Goal: Communication & Community: Share content

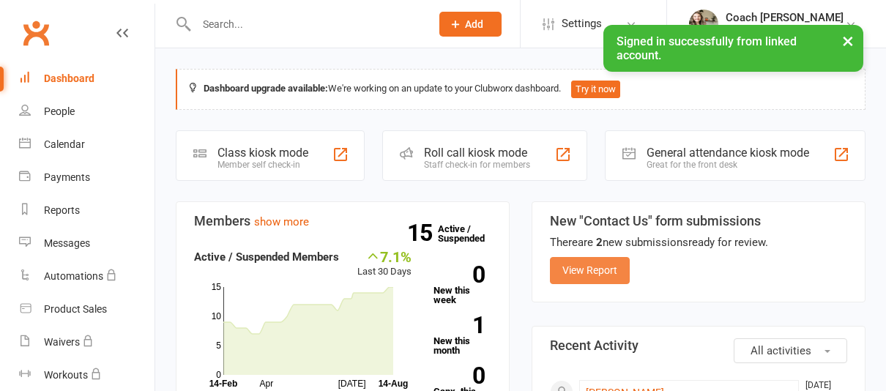
click at [604, 262] on link "View Report" at bounding box center [590, 270] width 80 height 26
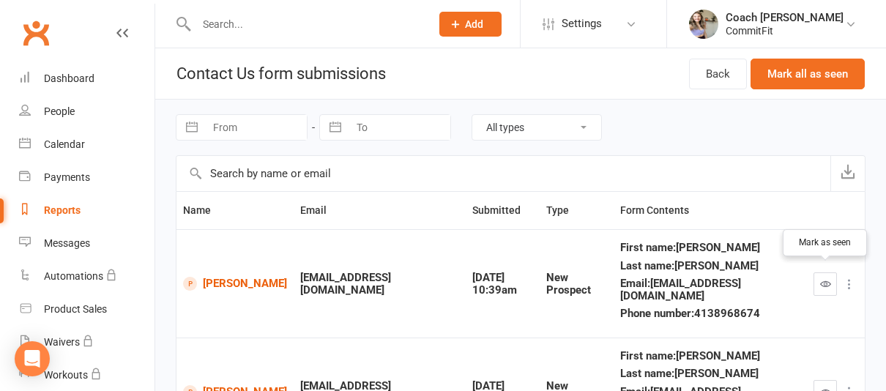
click at [825, 278] on icon "button" at bounding box center [826, 283] width 11 height 11
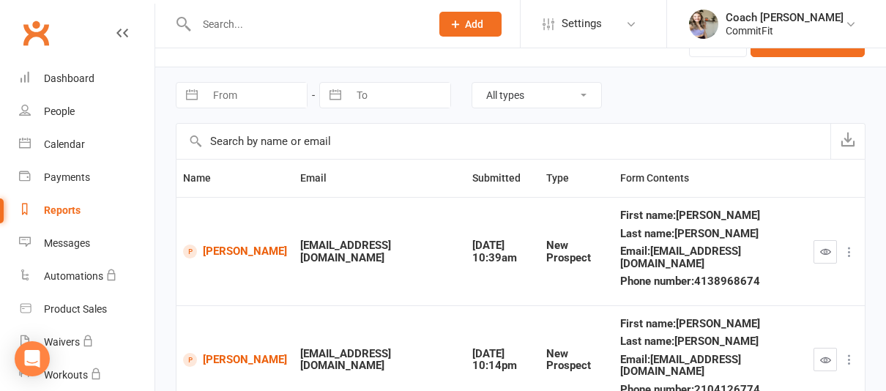
scroll to position [46, 0]
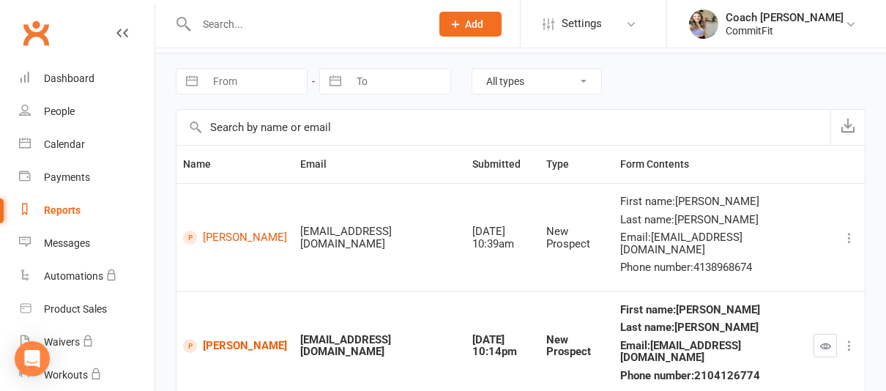
click at [823, 334] on button "button" at bounding box center [825, 345] width 23 height 23
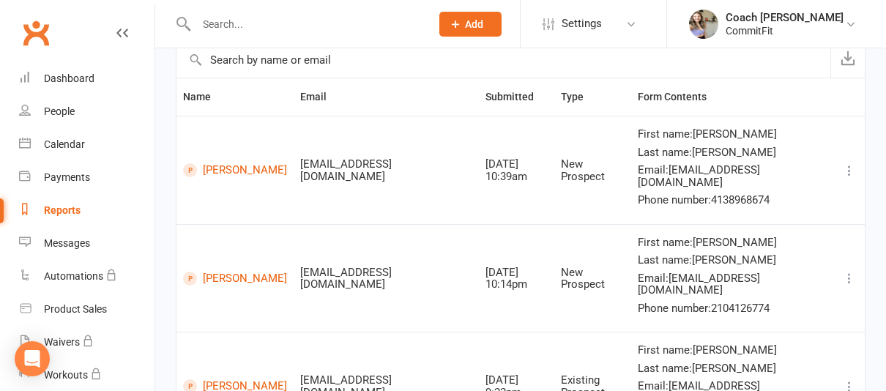
scroll to position [120, 0]
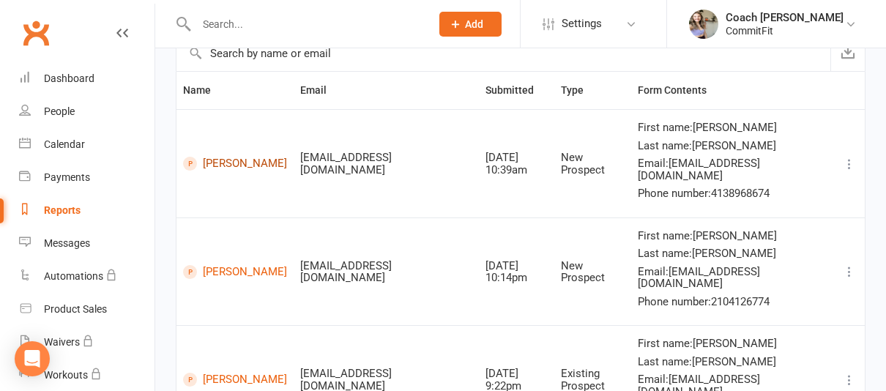
click at [213, 157] on link "[PERSON_NAME]" at bounding box center [235, 164] width 104 height 14
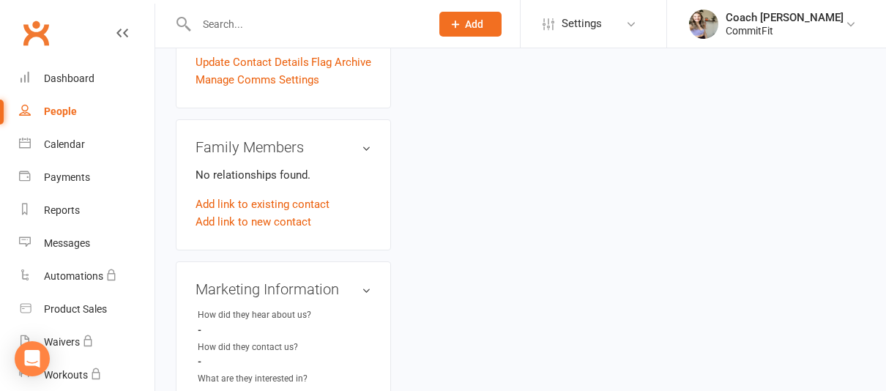
scroll to position [409, 0]
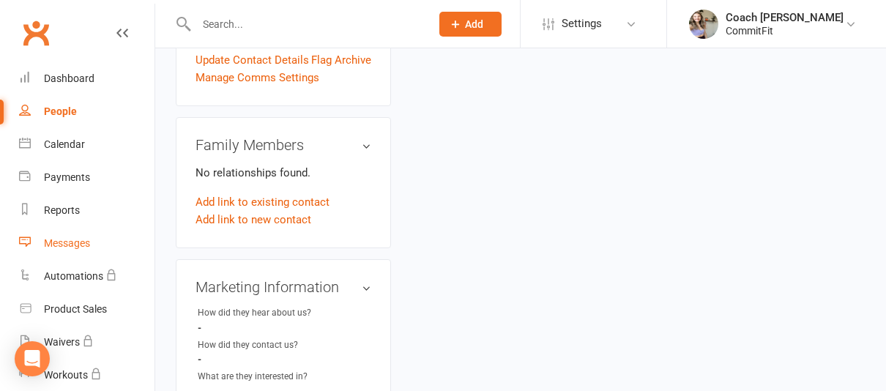
click at [75, 240] on div "Messages" at bounding box center [67, 243] width 46 height 12
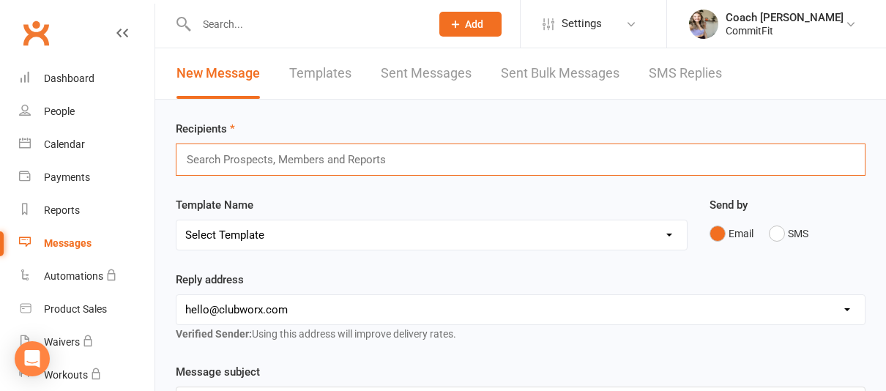
click at [325, 167] on input "text" at bounding box center [292, 159] width 215 height 19
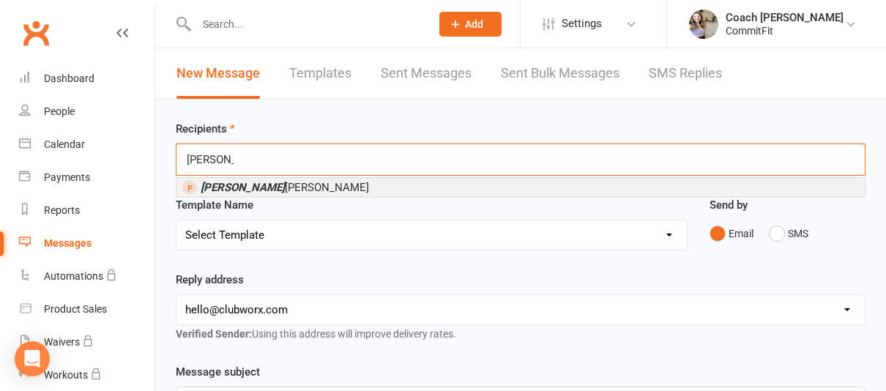
type input "katie"
click at [329, 188] on li "Katie Baillargeon" at bounding box center [521, 187] width 689 height 18
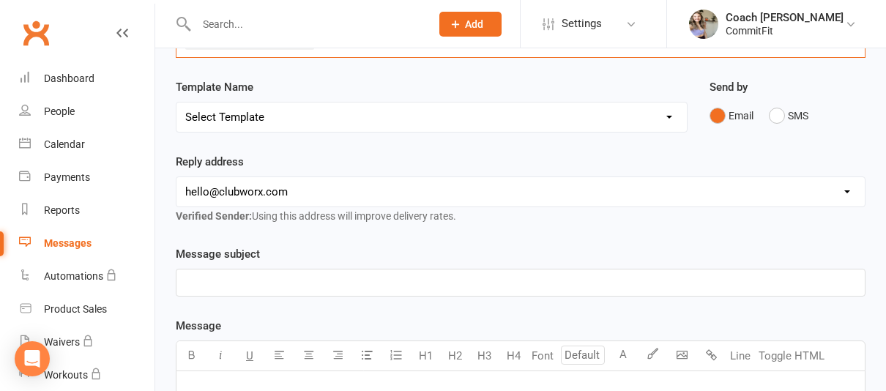
scroll to position [123, 0]
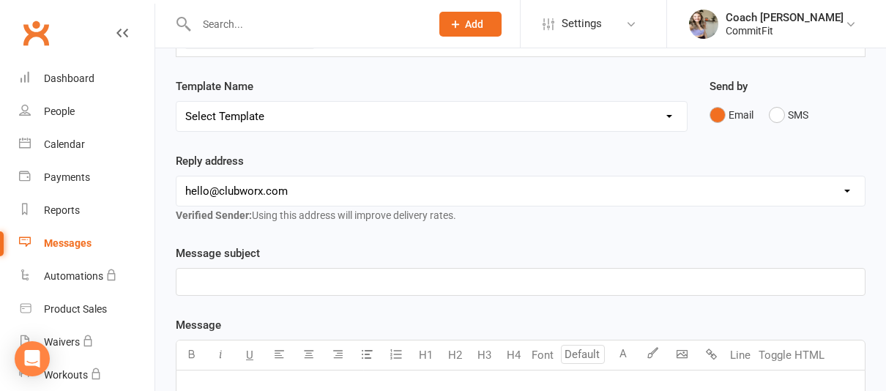
click at [360, 279] on p "﻿" at bounding box center [520, 282] width 671 height 18
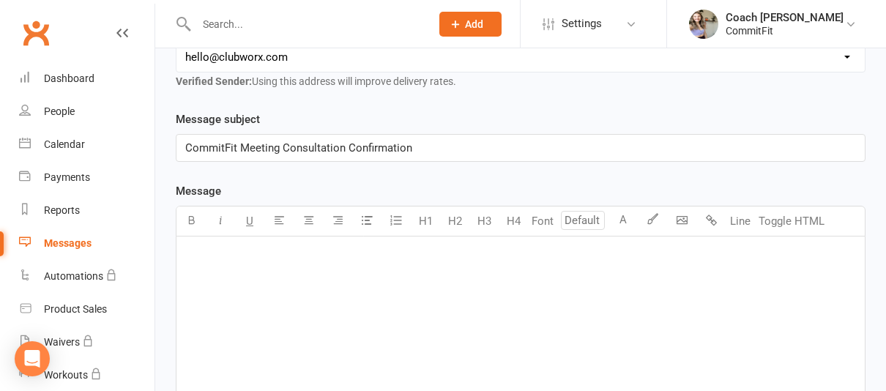
scroll to position [260, 0]
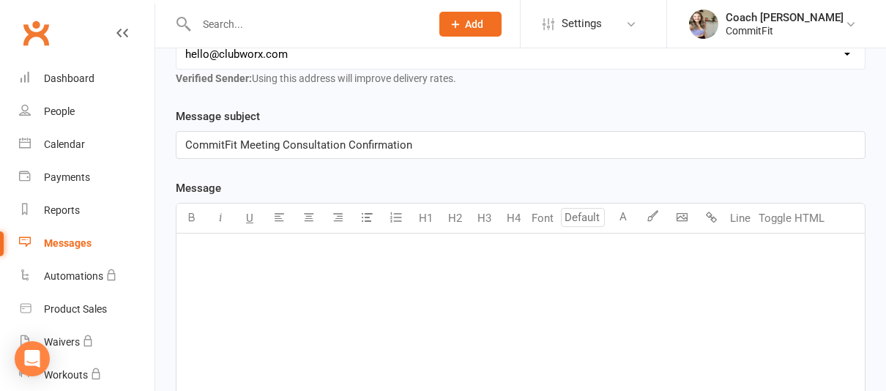
click at [407, 281] on div "﻿" at bounding box center [521, 344] width 689 height 220
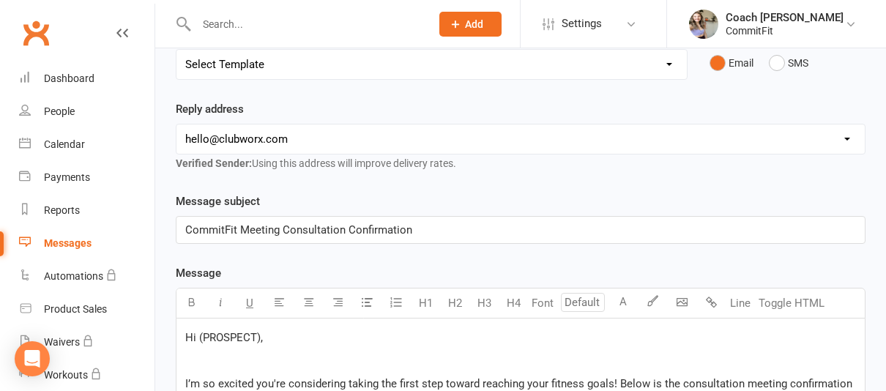
scroll to position [176, 0]
drag, startPoint x: 260, startPoint y: 336, endPoint x: 199, endPoint y: 336, distance: 60.8
click at [199, 336] on span "Hi (PROSPECT)," at bounding box center [224, 336] width 78 height 13
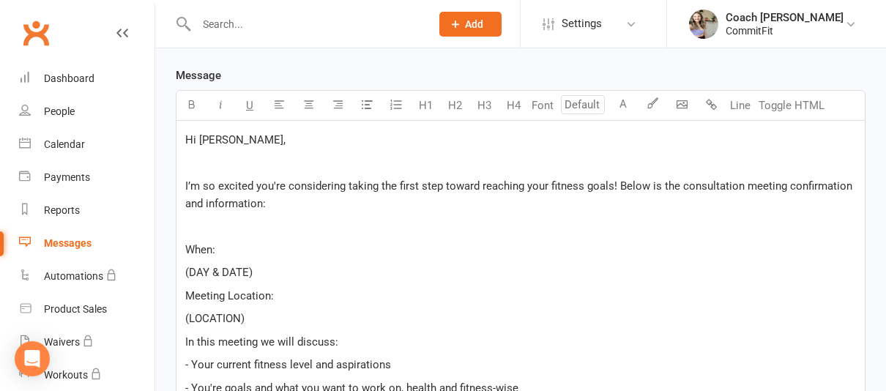
scroll to position [452, 0]
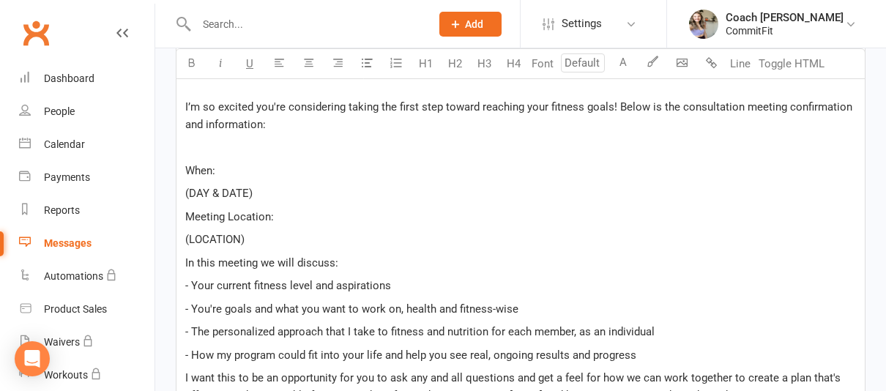
click at [549, 106] on span "I’m so excited you're considering taking the first step toward reaching your fi…" at bounding box center [520, 115] width 670 height 31
drag, startPoint x: 240, startPoint y: 172, endPoint x: 155, endPoint y: 170, distance: 85.0
click at [155, 170] on ui-view "Prospect Member Non-attending contact Class / event Appointment Task Membership…" at bounding box center [443, 151] width 886 height 1199
click at [192, 65] on icon "button" at bounding box center [191, 62] width 11 height 11
drag, startPoint x: 267, startPoint y: 193, endPoint x: 163, endPoint y: 193, distance: 103.3
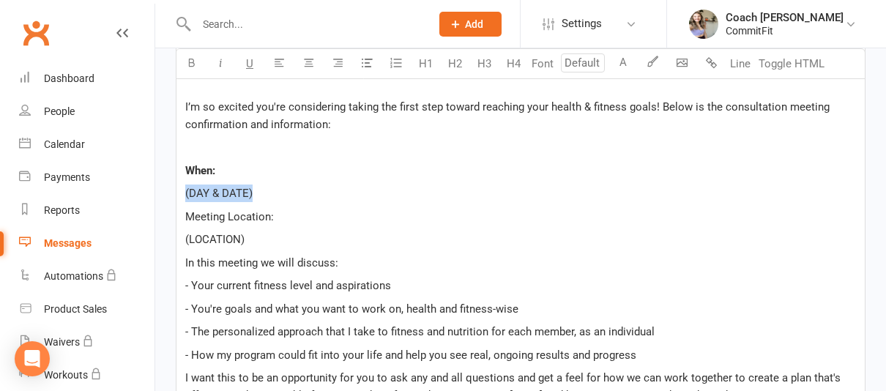
click at [163, 193] on div "Recipients × Katie Baillargeon Search Prospects, Members and Reports Template N…" at bounding box center [520, 199] width 731 height 1103
click at [229, 192] on span "Thursday August" at bounding box center [220, 193] width 70 height 13
click at [314, 194] on p "Thursday, August" at bounding box center [520, 194] width 671 height 18
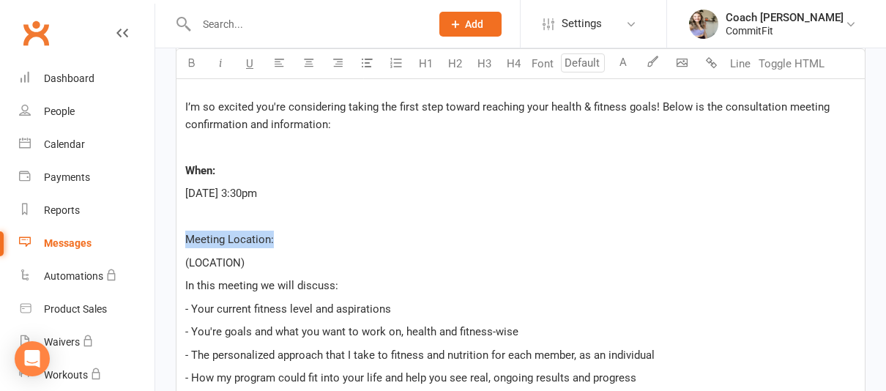
drag, startPoint x: 278, startPoint y: 244, endPoint x: 172, endPoint y: 244, distance: 106.2
click at [172, 244] on div "Message subject CommitFit Meeting Consultation Confirmation Message U H1 H2 H3 …" at bounding box center [521, 300] width 712 height 768
click at [196, 70] on button "button" at bounding box center [191, 63] width 29 height 29
drag, startPoint x: 257, startPoint y: 263, endPoint x: 156, endPoint y: 263, distance: 101.1
click at [156, 263] on div "Recipients × Katie Baillargeon Search Prospects, Members and Reports Template N…" at bounding box center [520, 211] width 731 height 1126
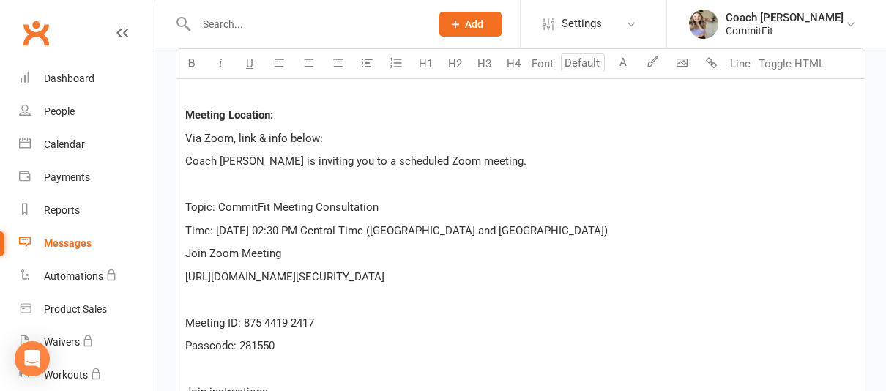
scroll to position [571, 0]
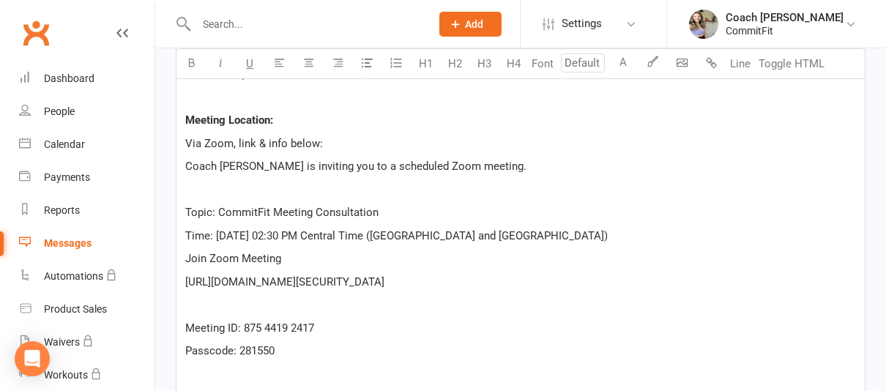
click at [186, 166] on span "Coach [PERSON_NAME] is inviting you to a scheduled Zoom meeting." at bounding box center [355, 166] width 341 height 13
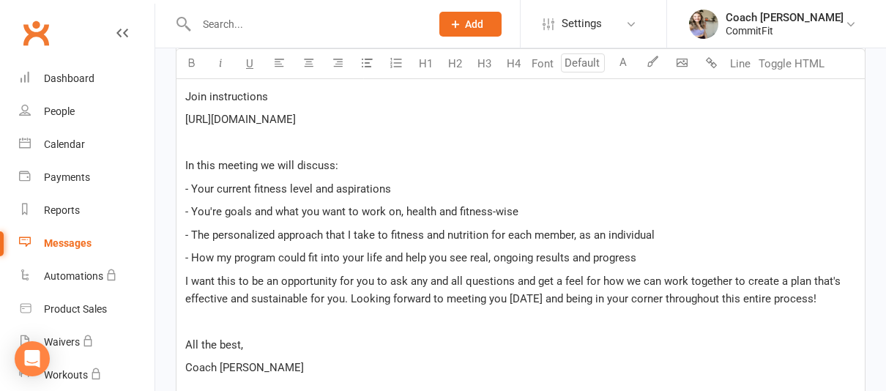
scroll to position [925, 0]
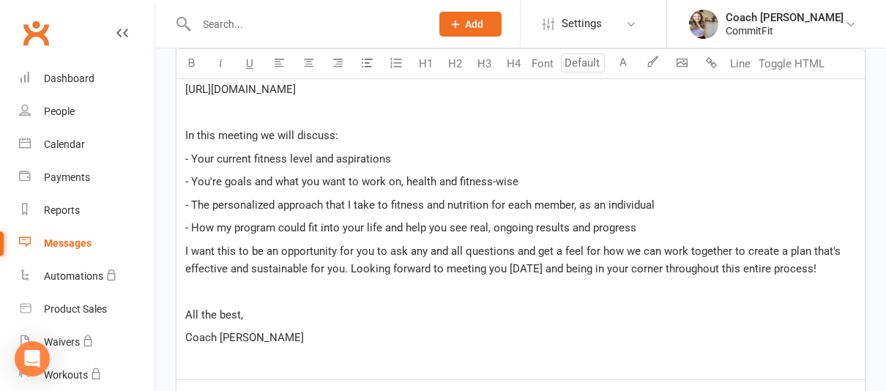
click at [656, 226] on p "- How my program could fit into your life and help you see real, ongoing result…" at bounding box center [520, 228] width 671 height 18
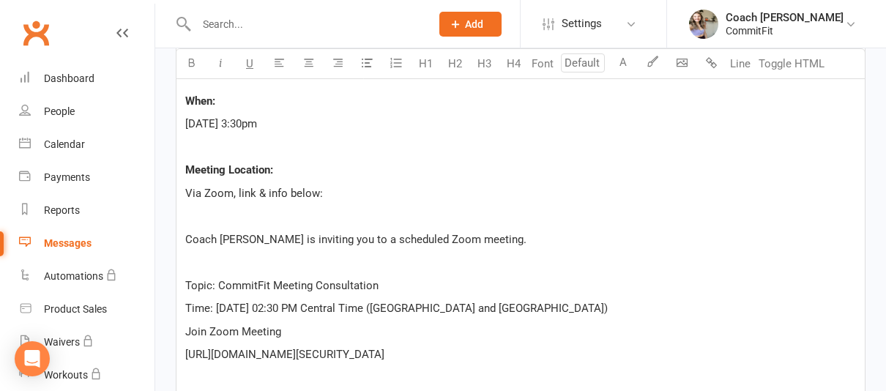
scroll to position [523, 0]
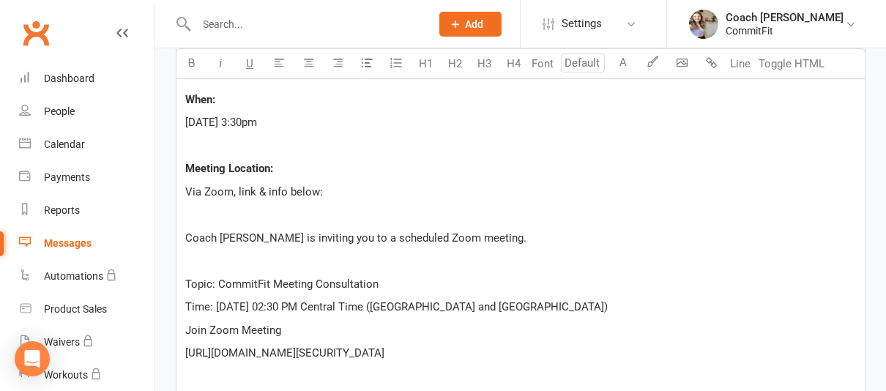
click at [352, 122] on p "Thursday, August 21st at 3:30pm" at bounding box center [520, 123] width 671 height 18
drag, startPoint x: 331, startPoint y: 308, endPoint x: 390, endPoint y: 306, distance: 59.4
click at [390, 306] on span "Time: Aug 21, 2025 02:30 PM Central Time (US and Canada)" at bounding box center [396, 306] width 423 height 13
click at [395, 306] on span "Time: Aug 21, 2025 02:30 PM Central Time (US and Canada)" at bounding box center [396, 306] width 423 height 13
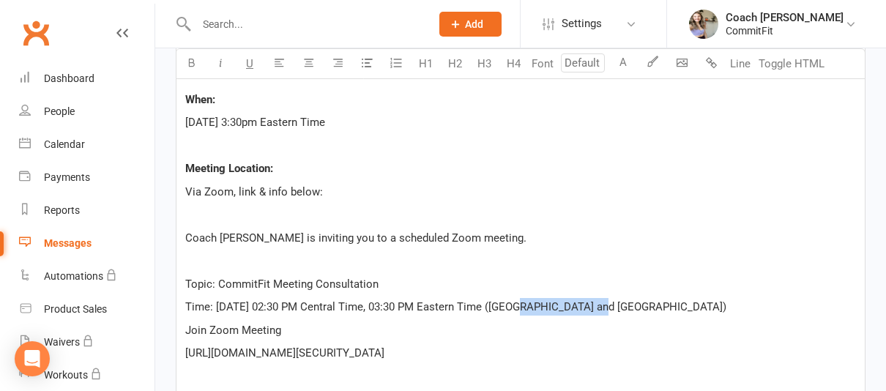
drag, startPoint x: 618, startPoint y: 309, endPoint x: 516, endPoint y: 309, distance: 101.1
click at [516, 309] on p "Time: Aug 21, 2025 02:30 PM Central Time, 03:30 PM Eastern Time (US and Canada)" at bounding box center [520, 307] width 671 height 18
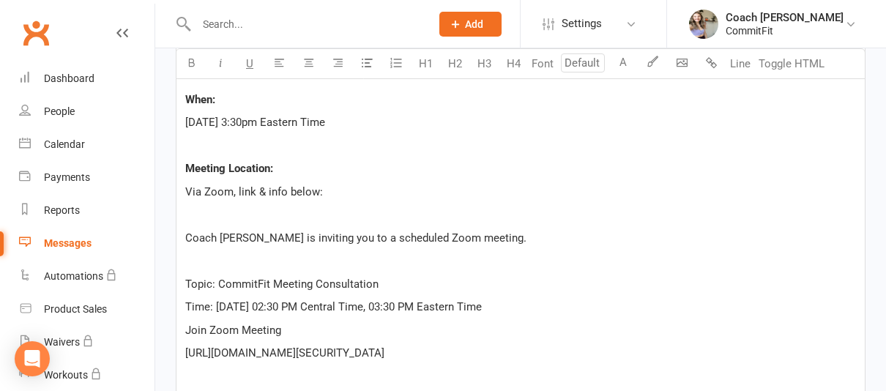
drag, startPoint x: 398, startPoint y: 303, endPoint x: 515, endPoint y: 306, distance: 117.3
click at [515, 306] on p "Time: Aug 21, 2025 02:30 PM Central Time, 03:30 PM Eastern Time" at bounding box center [520, 307] width 671 height 18
click at [187, 62] on icon "button" at bounding box center [191, 62] width 11 height 11
click at [589, 319] on div "Hi Katie, ﻿ I’m so excited you're considering taking the first step toward reac…" at bounding box center [521, 388] width 689 height 834
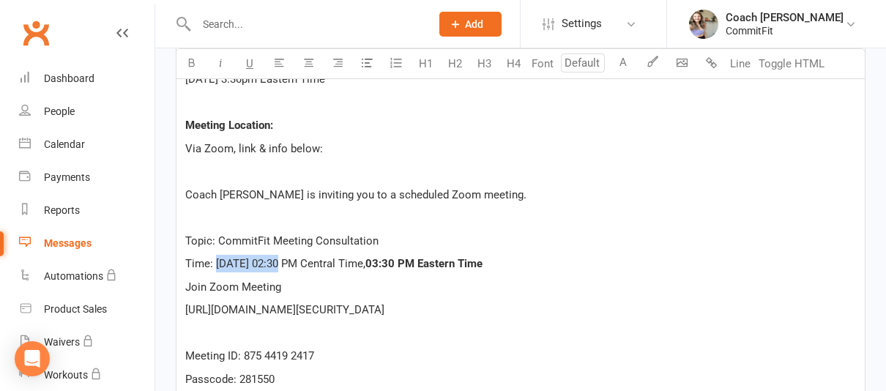
drag, startPoint x: 216, startPoint y: 264, endPoint x: 281, endPoint y: 264, distance: 64.5
click at [281, 264] on span "Time: Aug 21, 2025 02:30 PM Central Time," at bounding box center [275, 263] width 180 height 13
click at [194, 65] on icon "button" at bounding box center [191, 62] width 11 height 11
click at [631, 278] on p "Join Zoom Meeting" at bounding box center [520, 287] width 671 height 18
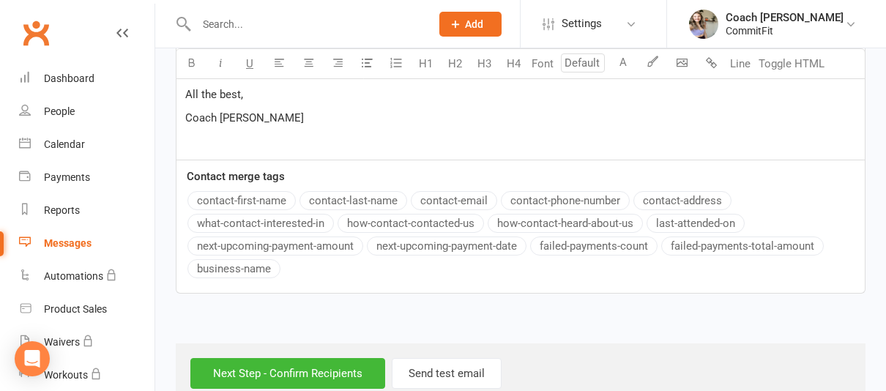
scroll to position [1201, 0]
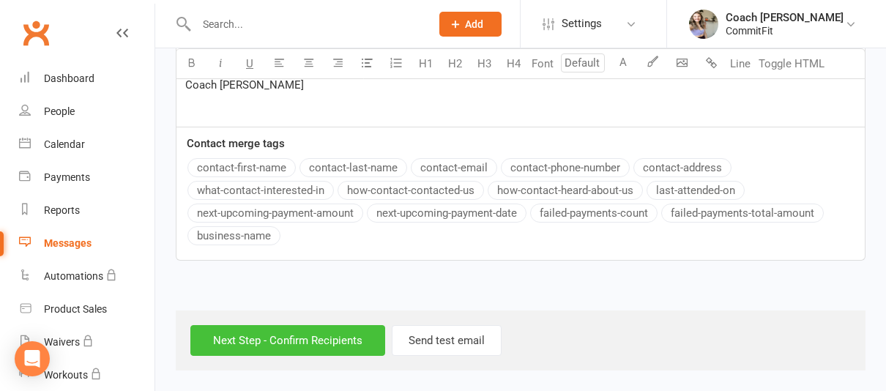
click at [319, 338] on input "Next Step - Confirm Recipients" at bounding box center [287, 340] width 195 height 31
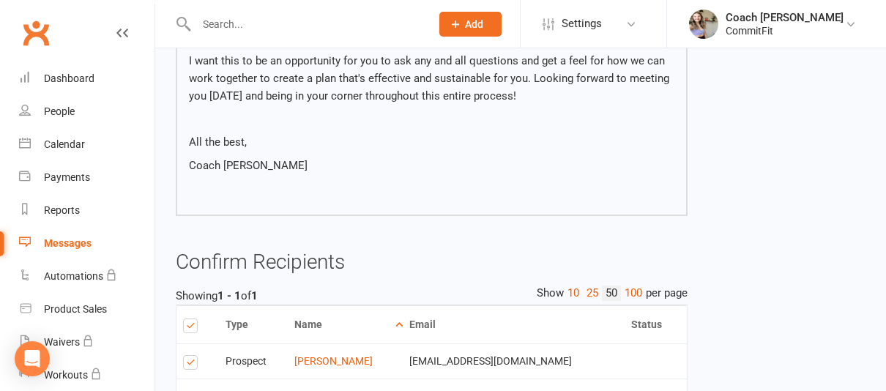
scroll to position [1051, 0]
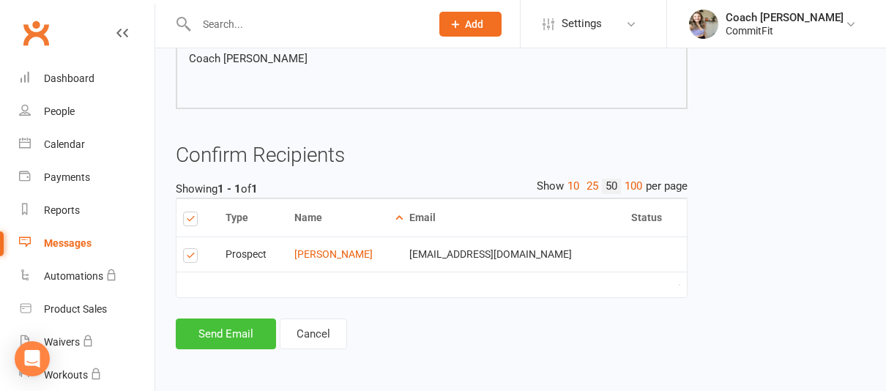
click at [245, 336] on button "Send Email" at bounding box center [226, 334] width 100 height 31
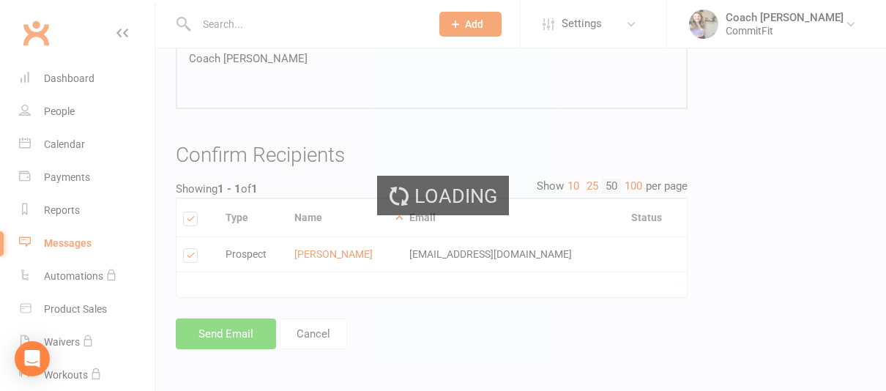
scroll to position [1044, 0]
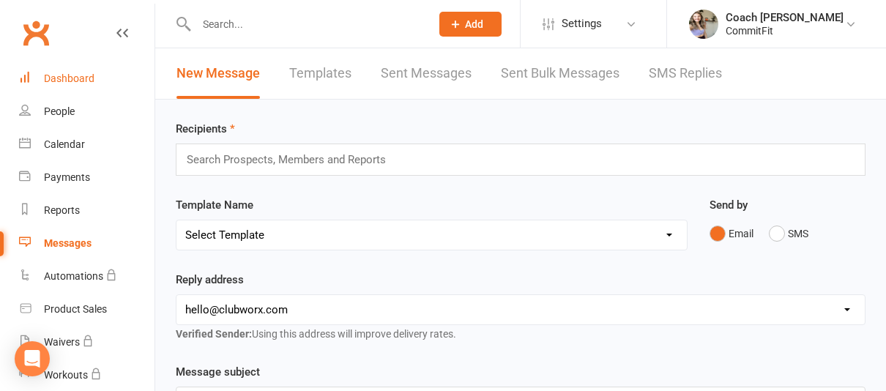
click at [50, 75] on div "Dashboard" at bounding box center [69, 79] width 51 height 12
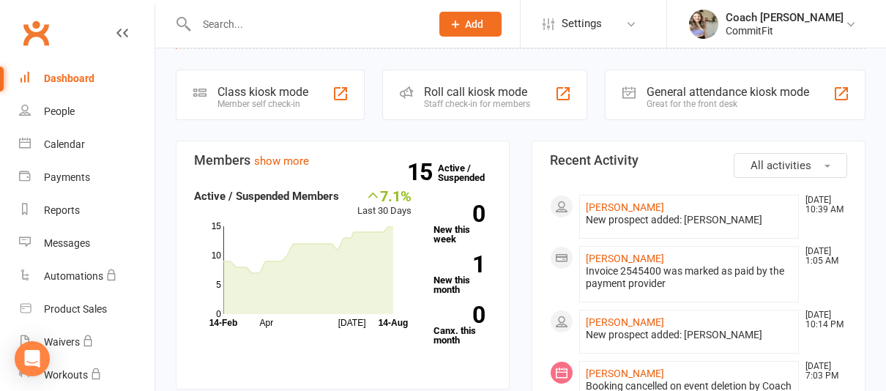
scroll to position [62, 0]
click at [653, 208] on link "[PERSON_NAME]" at bounding box center [625, 207] width 78 height 12
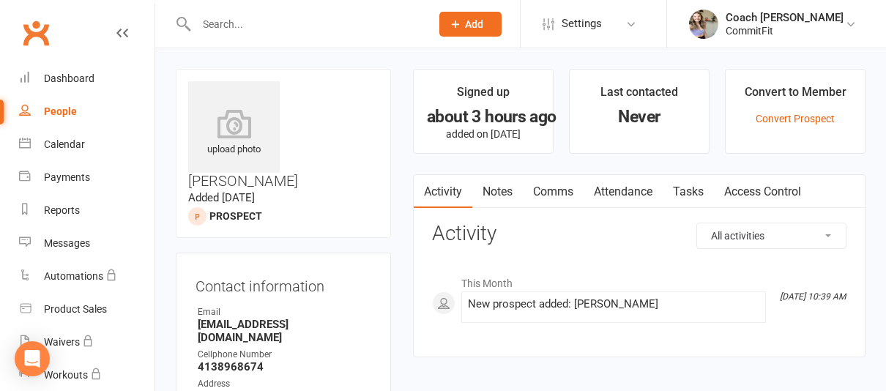
click at [67, 110] on div "People" at bounding box center [60, 111] width 33 height 12
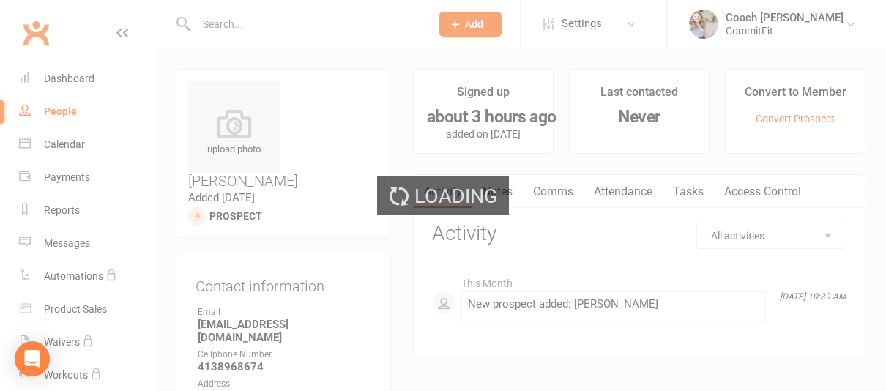
select select "25"
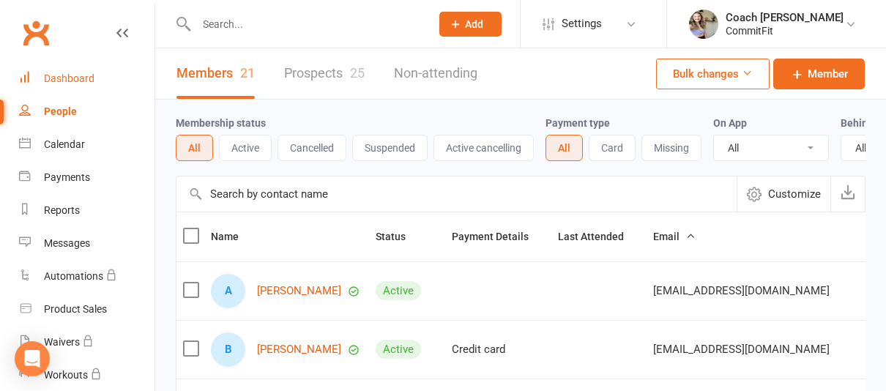
click at [84, 70] on link "Dashboard" at bounding box center [87, 78] width 136 height 33
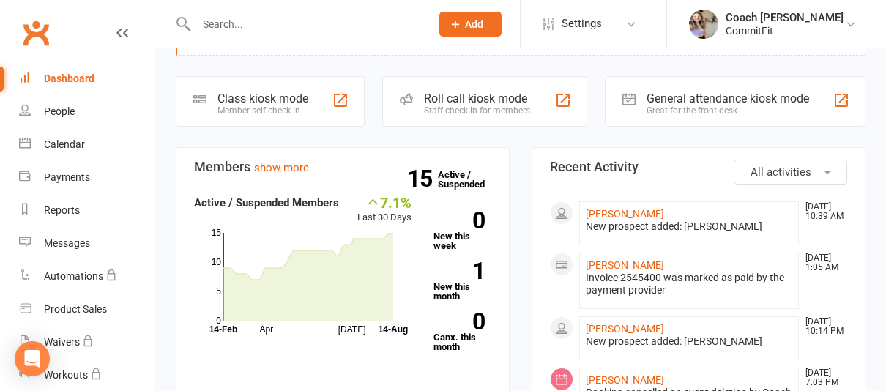
scroll to position [55, 0]
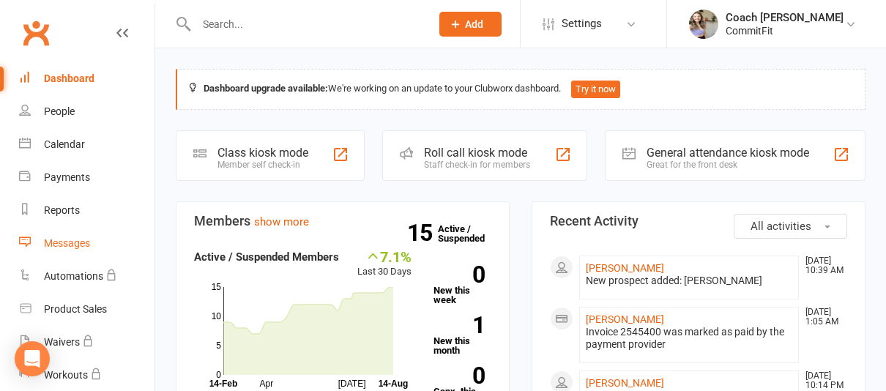
click at [78, 234] on link "Messages" at bounding box center [87, 243] width 136 height 33
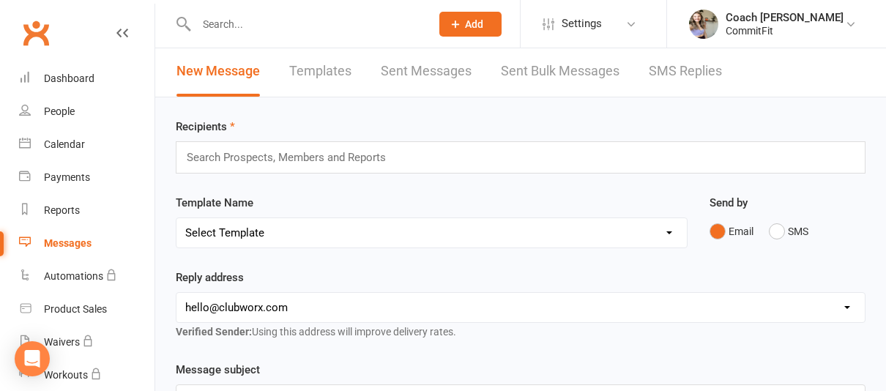
scroll to position [3, 0]
click at [434, 63] on link "Sent Messages" at bounding box center [426, 70] width 91 height 51
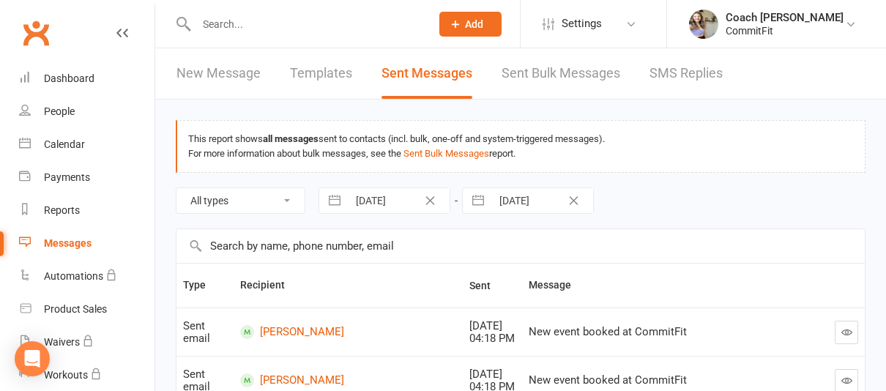
click at [196, 60] on link "New Message" at bounding box center [219, 73] width 84 height 51
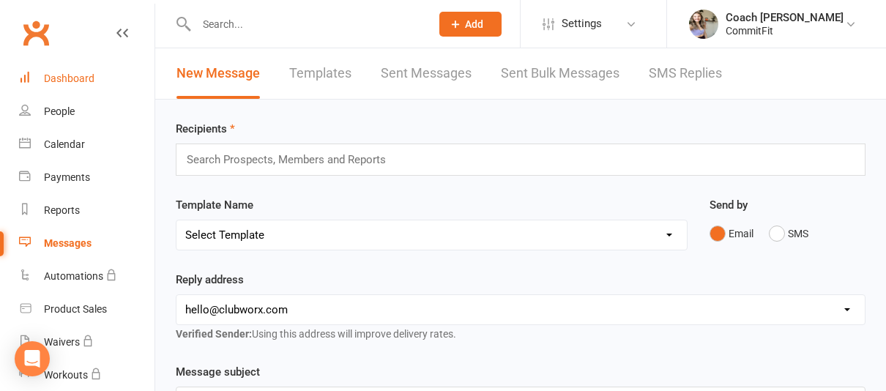
click at [94, 76] on link "Dashboard" at bounding box center [87, 78] width 136 height 33
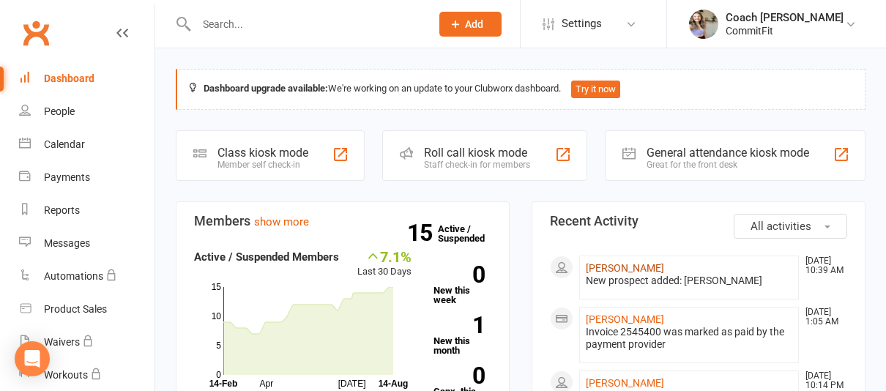
click at [621, 270] on link "[PERSON_NAME]" at bounding box center [625, 268] width 78 height 12
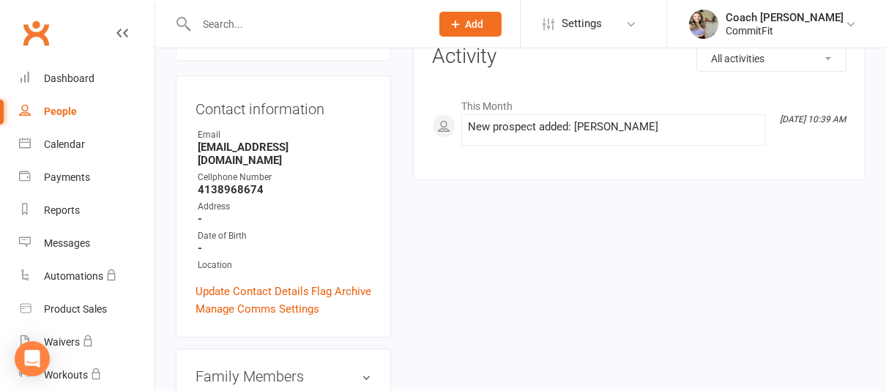
scroll to position [180, 0]
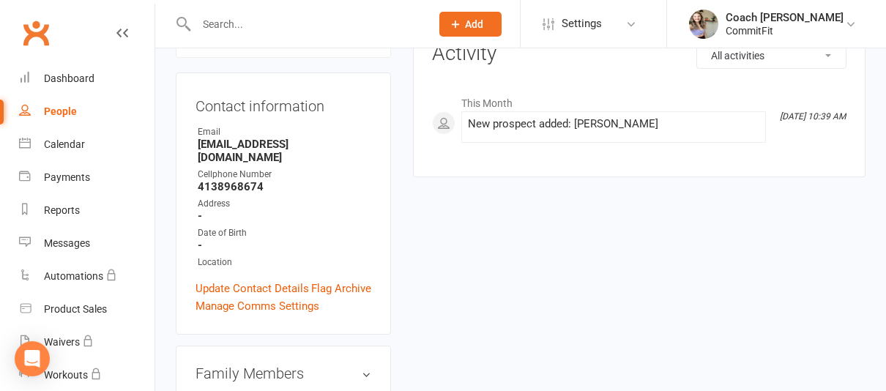
click at [67, 117] on link "People" at bounding box center [87, 111] width 136 height 33
select select "25"
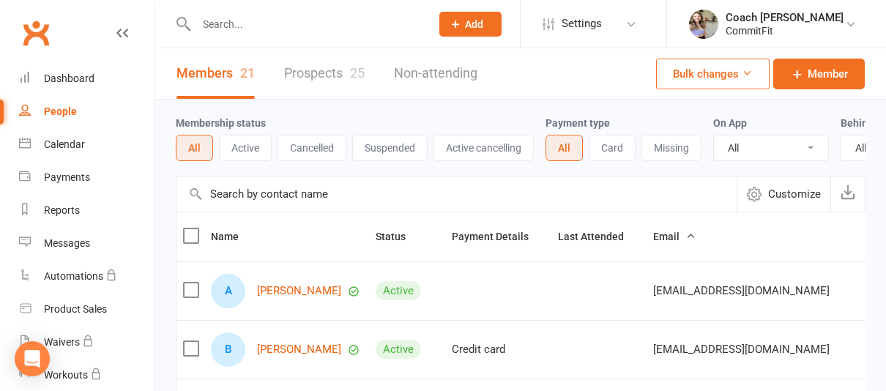
click at [335, 84] on link "Prospects 25" at bounding box center [324, 73] width 81 height 51
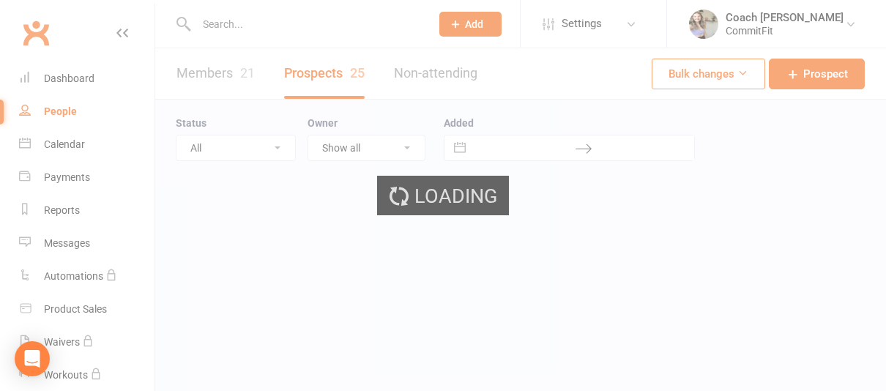
select select "50"
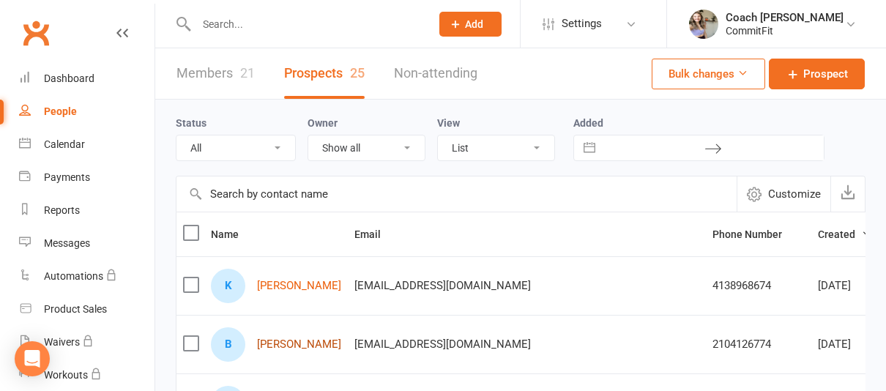
click at [315, 343] on link "[PERSON_NAME]" at bounding box center [299, 344] width 84 height 12
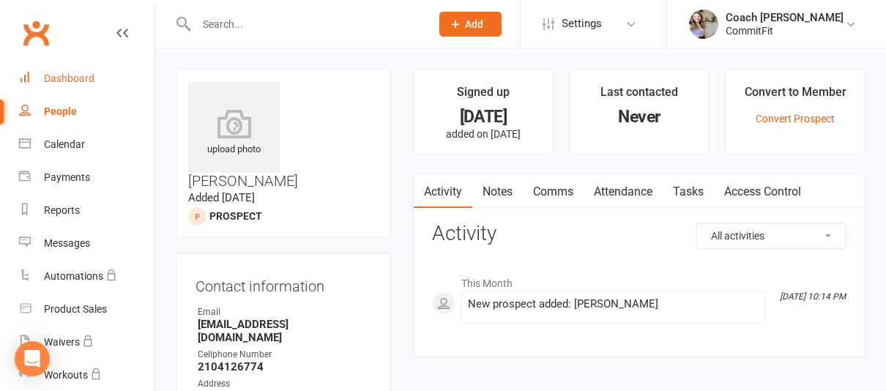
click at [62, 77] on div "Dashboard" at bounding box center [69, 79] width 51 height 12
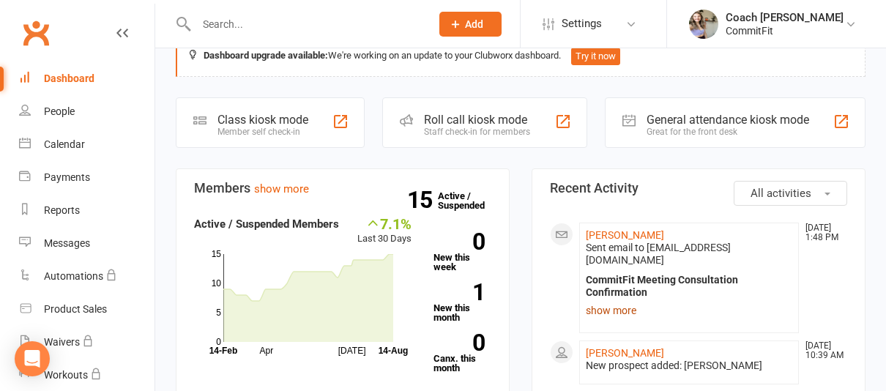
scroll to position [37, 0]
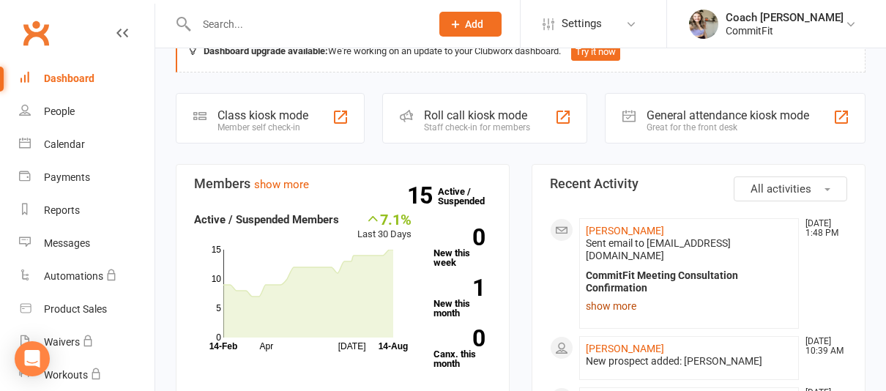
click at [621, 296] on link "show more" at bounding box center [689, 306] width 207 height 21
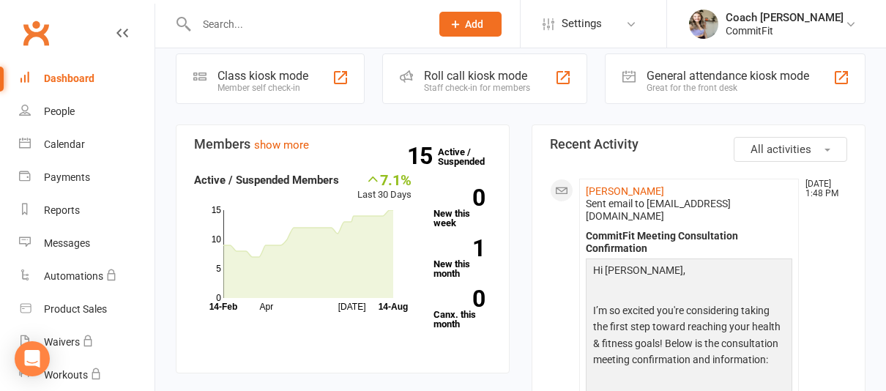
scroll to position [31, 0]
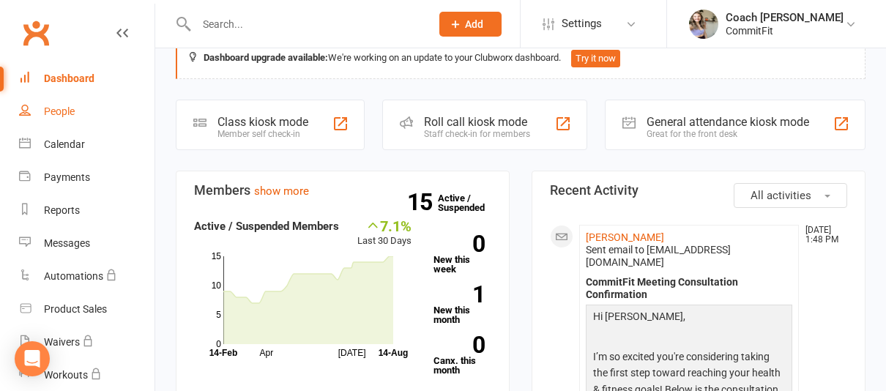
click at [71, 113] on div "People" at bounding box center [59, 111] width 31 height 12
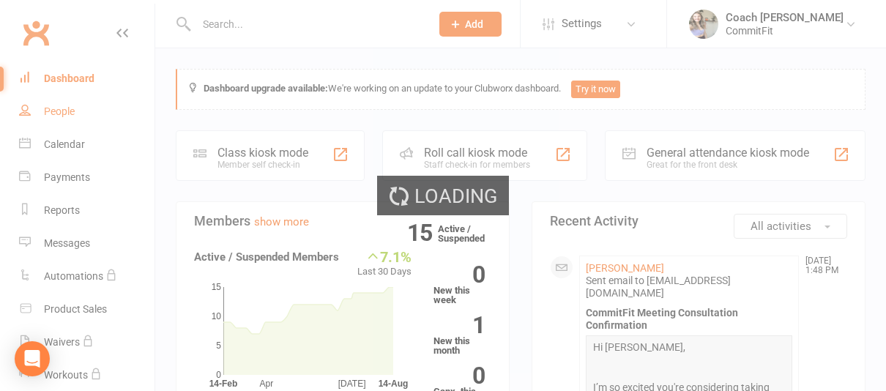
select select "50"
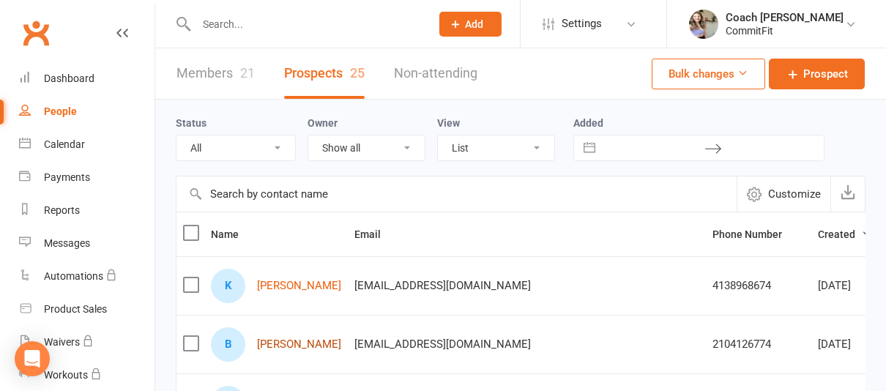
click at [300, 348] on link "[PERSON_NAME]" at bounding box center [299, 344] width 84 height 12
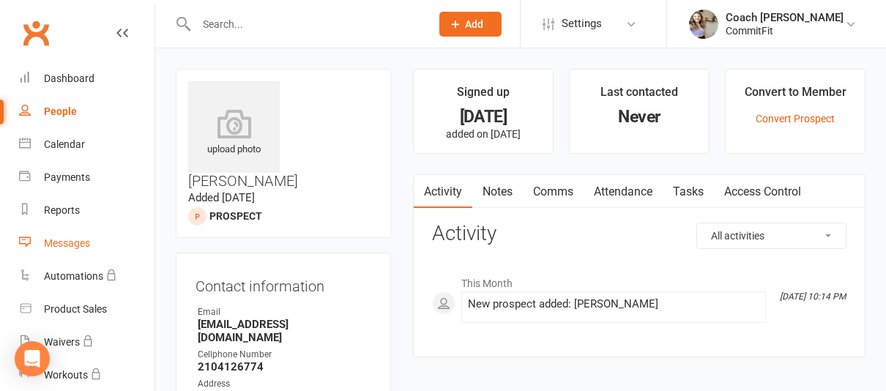
click at [61, 239] on div "Messages" at bounding box center [67, 243] width 46 height 12
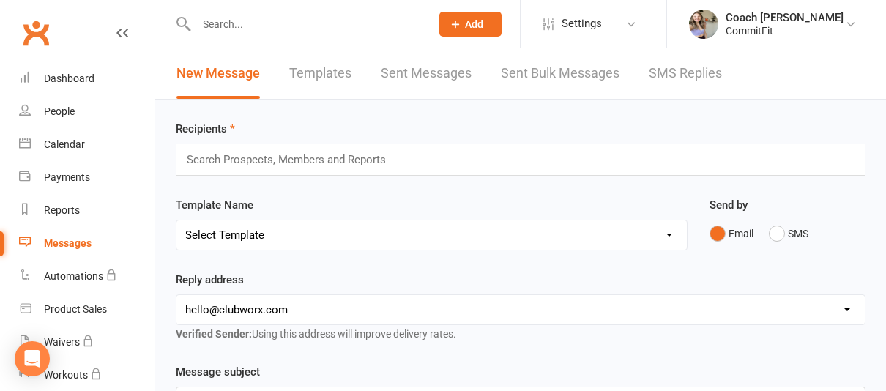
click at [240, 166] on input "text" at bounding box center [292, 159] width 215 height 19
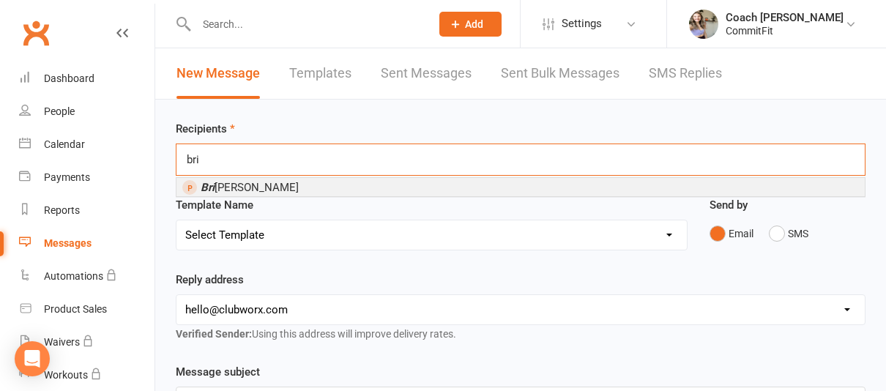
type input "bri"
click at [230, 190] on span "Bri anna Navarro" at bounding box center [250, 187] width 98 height 13
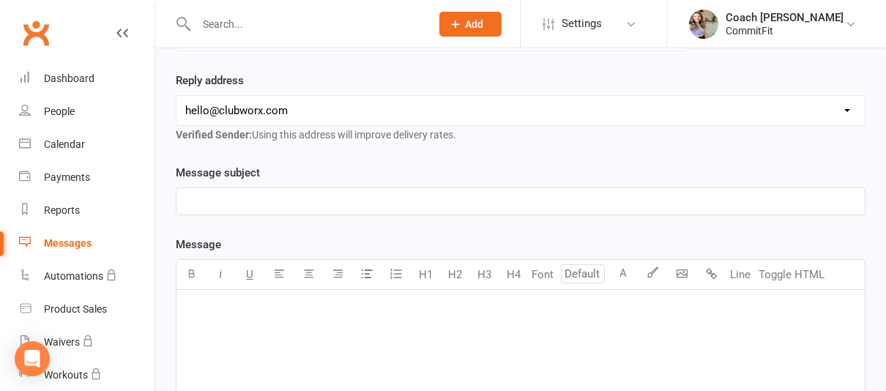
scroll to position [212, 0]
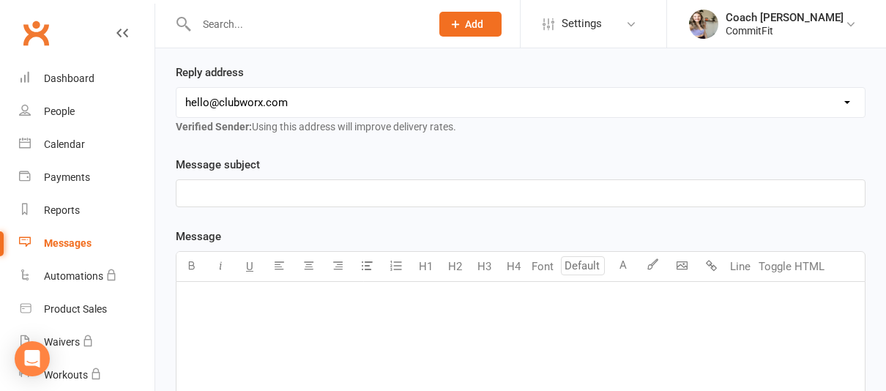
click at [382, 199] on p "﻿" at bounding box center [520, 194] width 671 height 18
click at [371, 295] on p "﻿" at bounding box center [520, 301] width 671 height 18
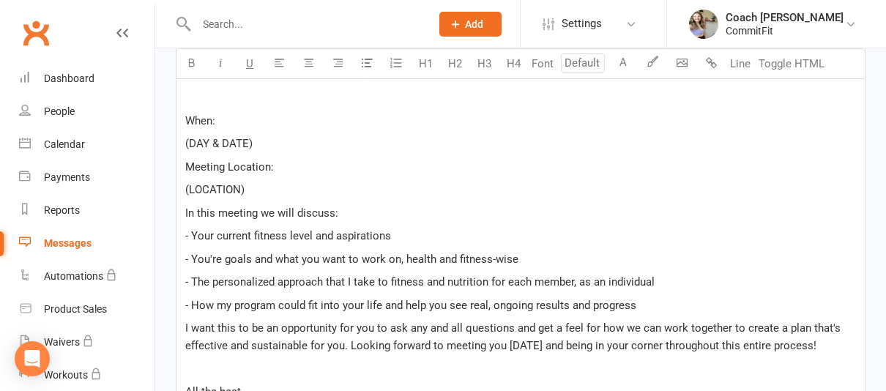
scroll to position [371, 0]
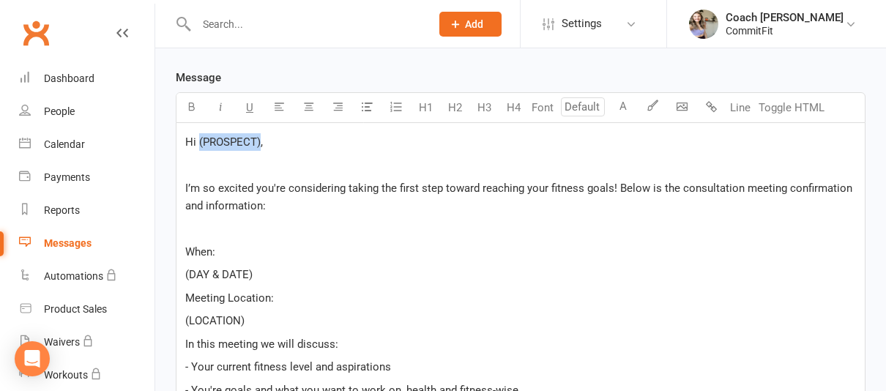
drag, startPoint x: 262, startPoint y: 139, endPoint x: 200, endPoint y: 141, distance: 61.6
click at [200, 141] on span "Hi (PROSPECT)," at bounding box center [224, 142] width 78 height 13
click at [550, 186] on span "I’m so excited you're considering taking the first step toward reaching your fi…" at bounding box center [520, 197] width 670 height 31
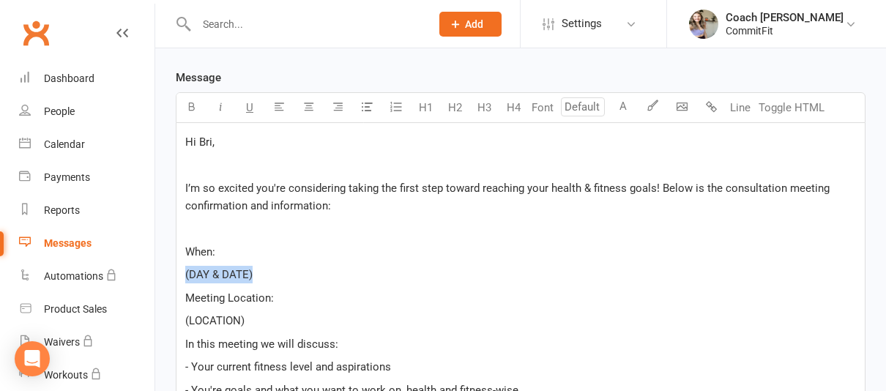
drag, startPoint x: 270, startPoint y: 271, endPoint x: 182, endPoint y: 270, distance: 88.6
click at [182, 270] on div "Hi Bri, ﻿ I’m so excited you're considering taking the first step toward reachi…" at bounding box center [521, 355] width 689 height 465
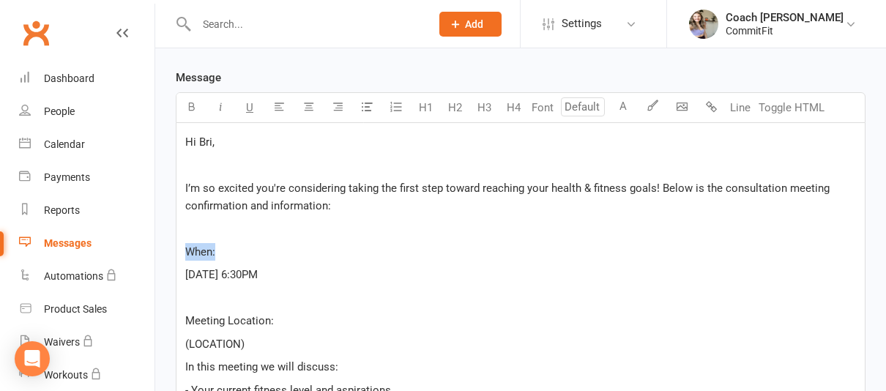
drag, startPoint x: 245, startPoint y: 254, endPoint x: 170, endPoint y: 254, distance: 75.5
click at [170, 254] on div "Message subject CommitFit Meeting Consultation Confirmation Message U H1 H2 H3 …" at bounding box center [521, 381] width 712 height 768
click at [197, 109] on button "button" at bounding box center [191, 107] width 29 height 29
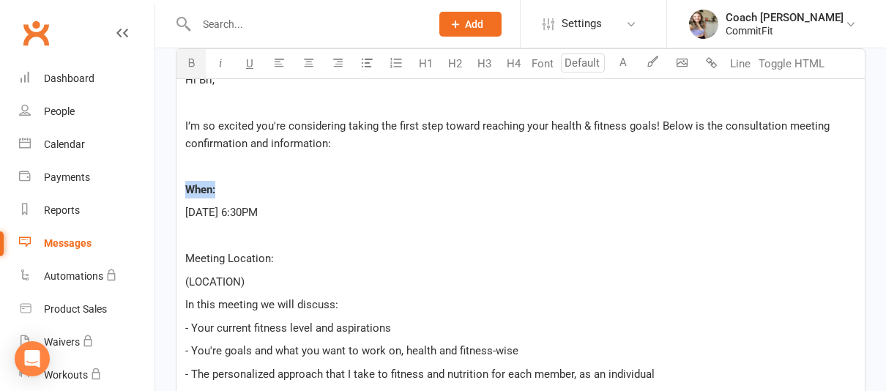
scroll to position [445, 0]
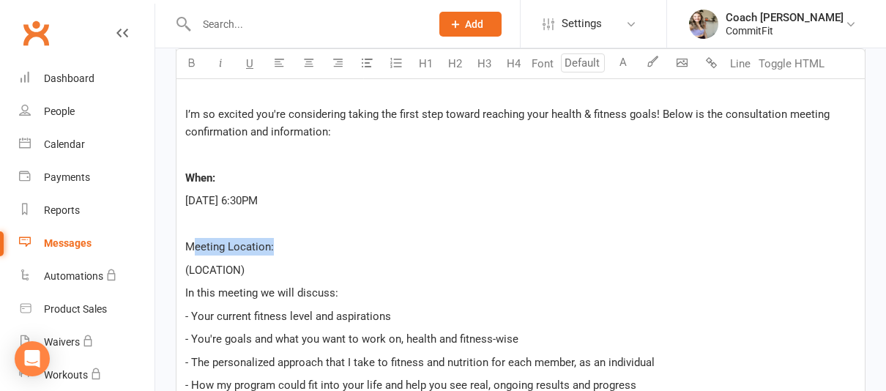
drag, startPoint x: 292, startPoint y: 245, endPoint x: 189, endPoint y: 245, distance: 102.6
click at [189, 245] on p "Meeting Location:" at bounding box center [520, 247] width 671 height 18
click at [196, 54] on button "button" at bounding box center [191, 63] width 29 height 29
drag, startPoint x: 251, startPoint y: 267, endPoint x: 159, endPoint y: 267, distance: 92.3
click at [159, 267] on div "Recipients × Brianna Navarro Search Prospects, Members and Reports Template Nam…" at bounding box center [520, 218] width 731 height 1126
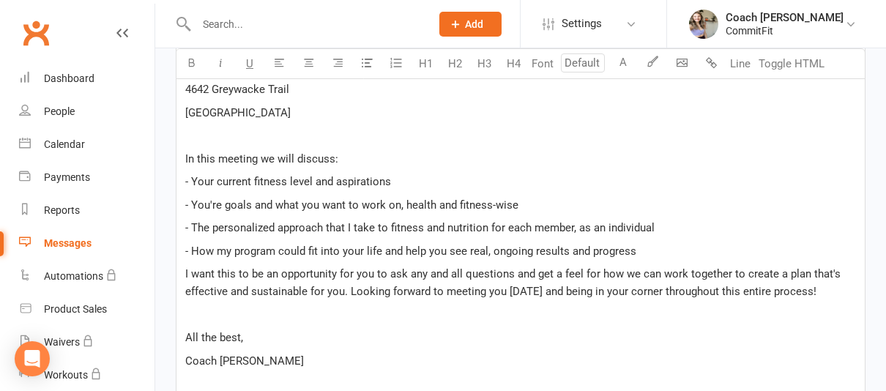
scroll to position [650, 0]
click at [652, 254] on p "- How my program could fit into your life and help you see real, ongoing result…" at bounding box center [520, 250] width 671 height 18
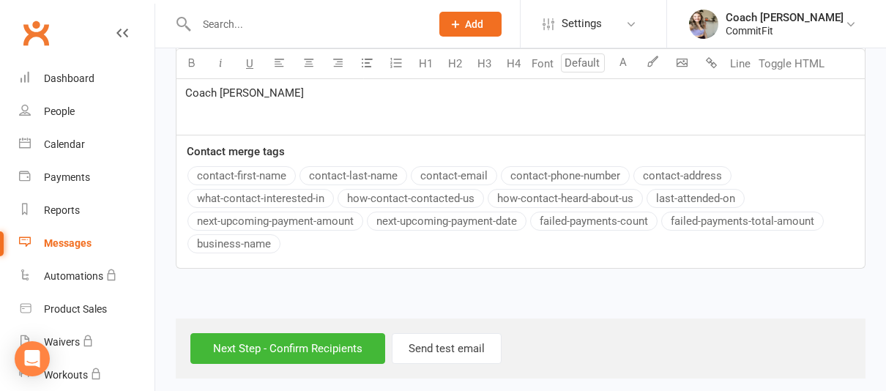
scroll to position [948, 0]
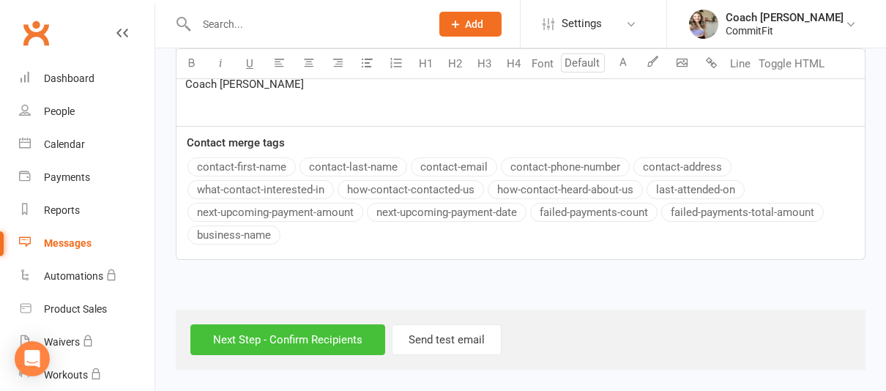
click at [302, 329] on input "Next Step - Confirm Recipients" at bounding box center [287, 340] width 195 height 31
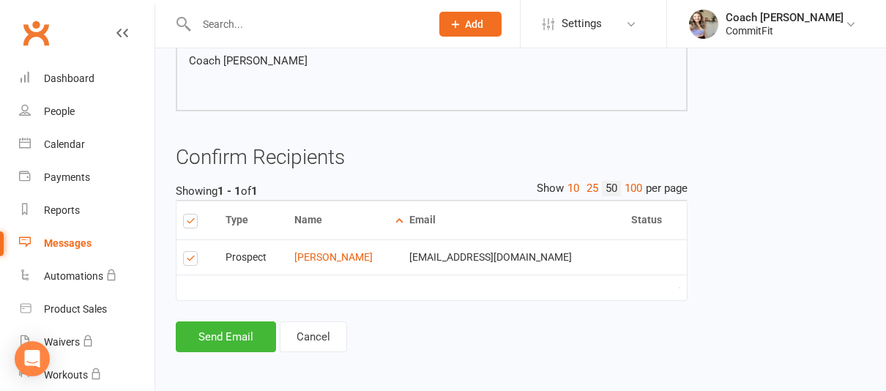
scroll to position [779, 0]
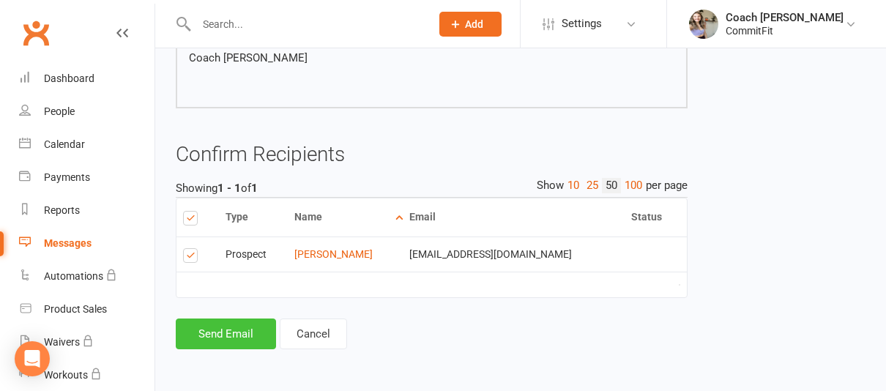
click at [234, 330] on button "Send Email" at bounding box center [226, 334] width 100 height 31
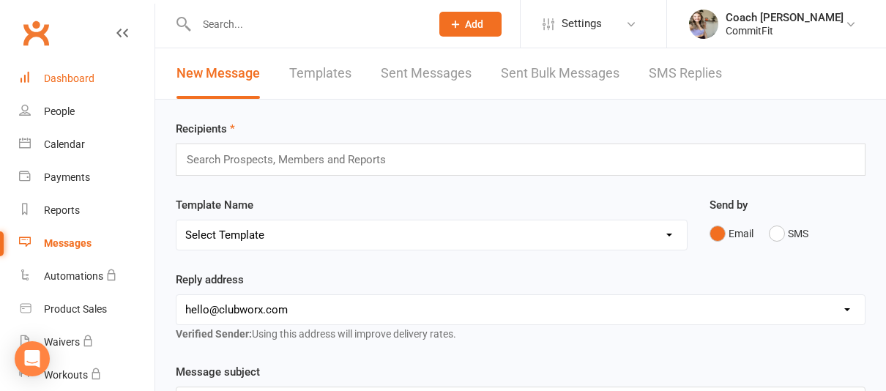
click at [62, 84] on link "Dashboard" at bounding box center [87, 78] width 136 height 33
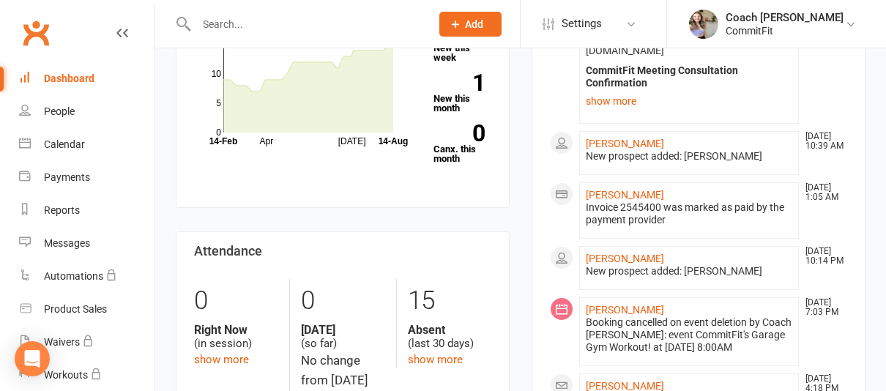
scroll to position [244, 0]
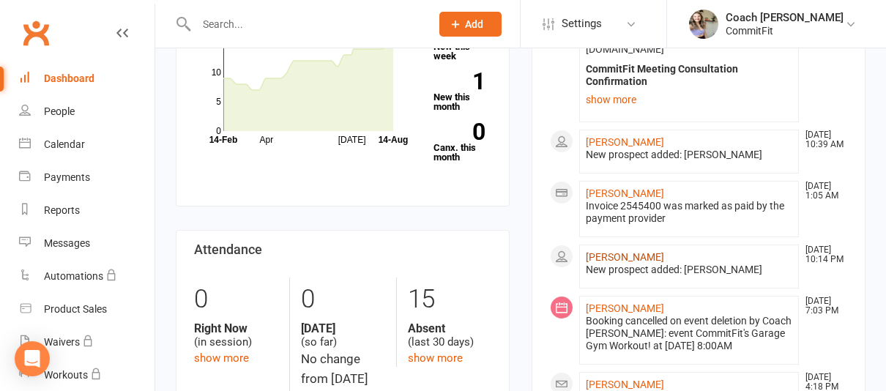
click at [625, 251] on link "[PERSON_NAME]" at bounding box center [625, 257] width 78 height 12
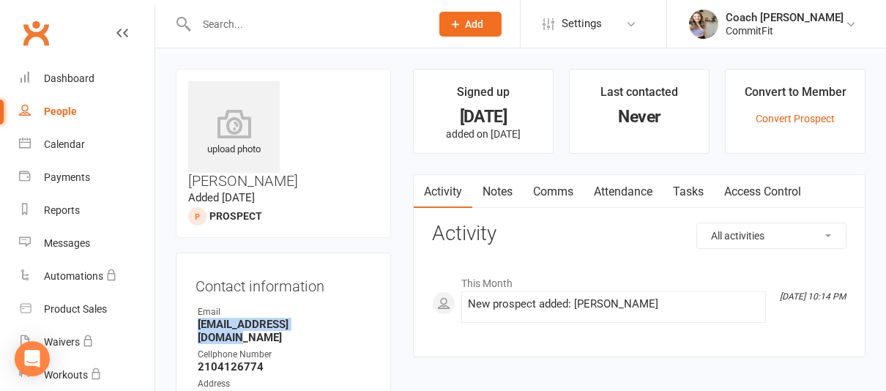
drag, startPoint x: 329, startPoint y: 271, endPoint x: 188, endPoint y: 271, distance: 140.7
click at [188, 271] on div "Contact information Owner Email bribeautybar@gmail.com Cellphone Number 2104126…" at bounding box center [283, 384] width 215 height 263
copy strong "bribeautybar@gmail.com"
click at [99, 81] on link "Dashboard" at bounding box center [87, 78] width 136 height 33
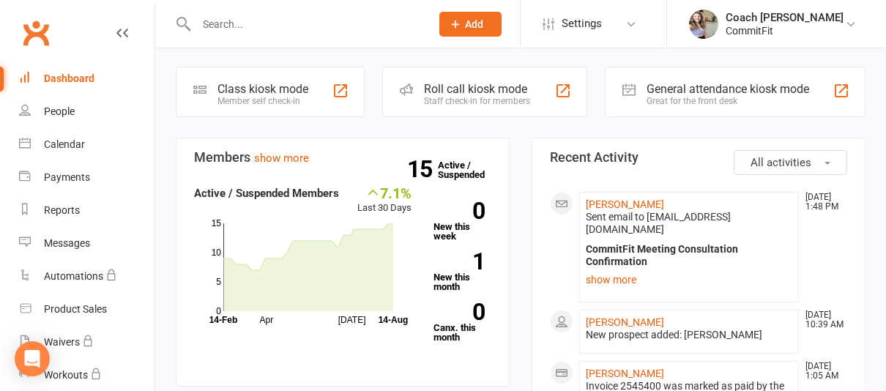
scroll to position [104, 0]
